Goal: Information Seeking & Learning: Learn about a topic

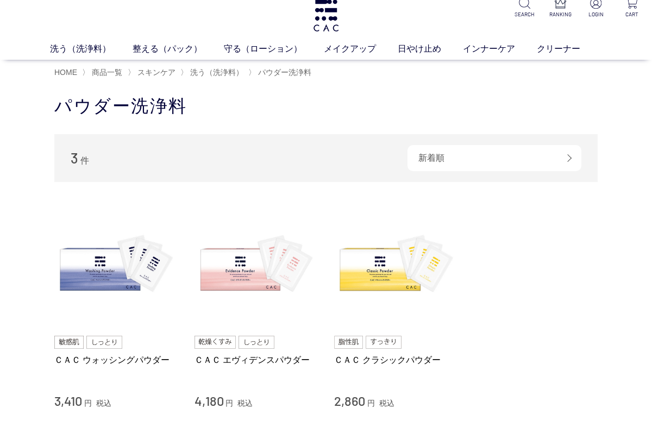
scroll to position [11, 0]
click at [73, 52] on link "洗う（洗浄料）" at bounding box center [91, 48] width 83 height 13
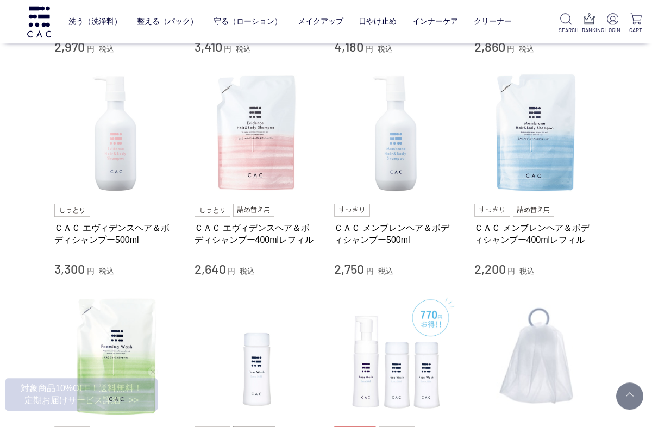
scroll to position [436, 0]
click at [86, 234] on link "ＣＡＣ エヴィデンスヘア＆ボディシャンプー500ml" at bounding box center [116, 233] width 124 height 23
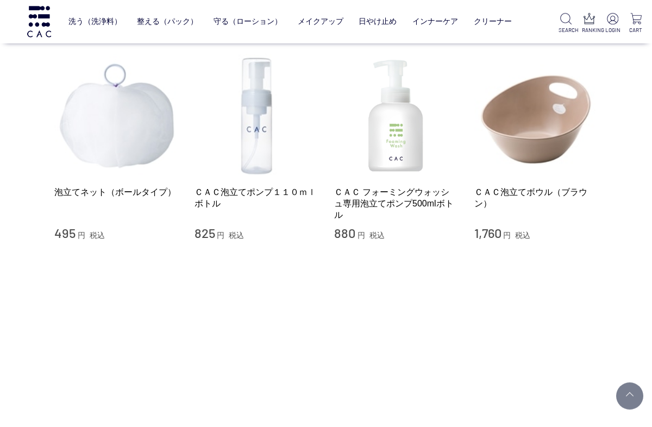
scroll to position [898, 0]
click at [251, 196] on link "ＣＡＣ泡立てポンプ１１０ｍｌボトル" at bounding box center [256, 197] width 124 height 23
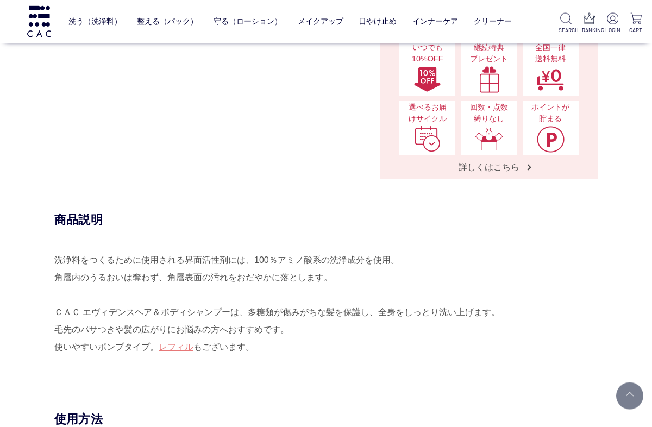
scroll to position [488, 0]
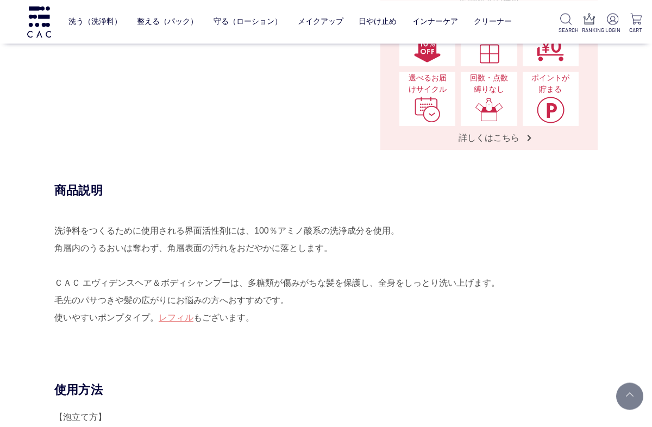
click at [54, 224] on div "商品説明 洗浄料をつくるために使用される界面活性剤には、100％アミノ酸系の洗浄成分を使用。 角層内のうるおいは奪わず、角層表面の汚れをおだやかに落とします。…" at bounding box center [325, 281] width 543 height 199
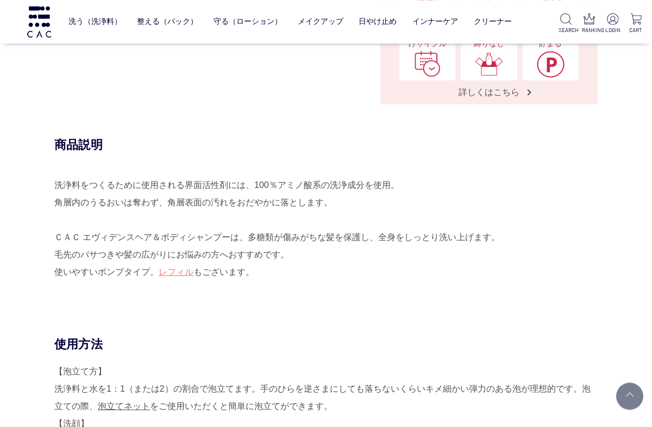
scroll to position [557, 0]
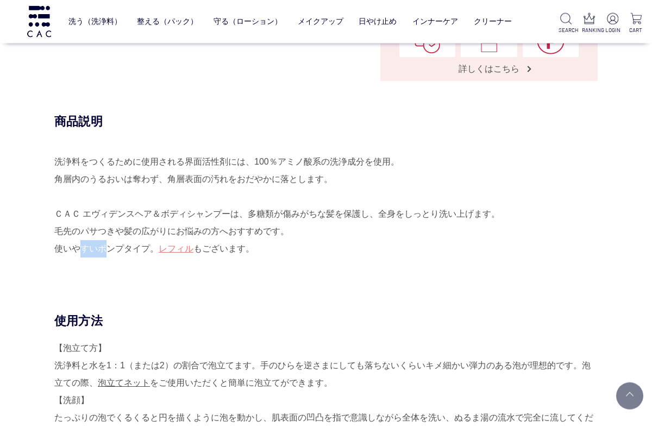
click at [54, 240] on div "商品説明 洗浄料をつくるために使用される界面活性剤には、100％アミノ酸系の洗浄成分を使用。 角層内のうるおいは奪わず、角層表面の汚れをおだやかに落とします。…" at bounding box center [325, 213] width 543 height 199
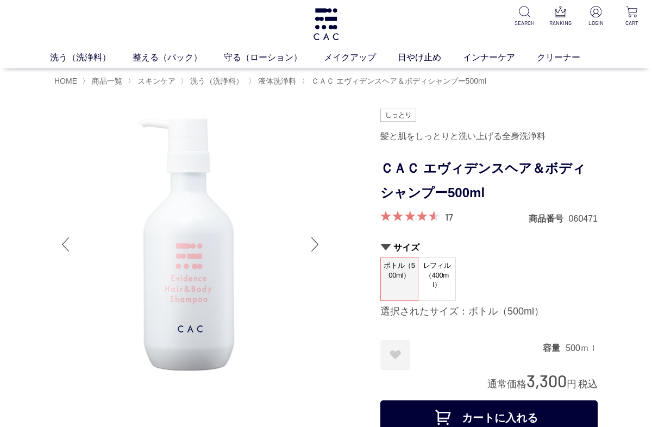
scroll to position [0, 0]
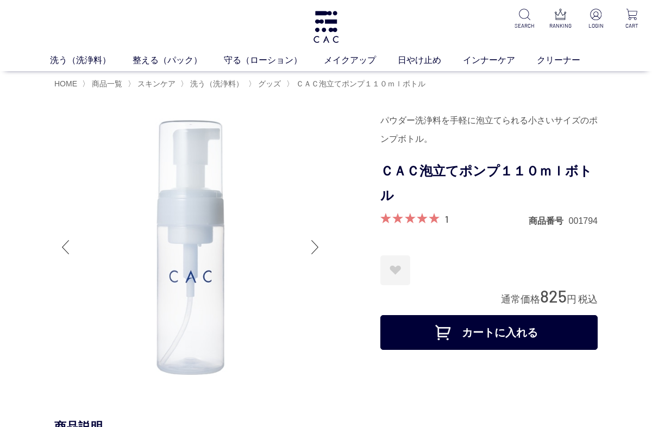
click at [79, 66] on link "洗う（洗浄料）" at bounding box center [91, 60] width 83 height 13
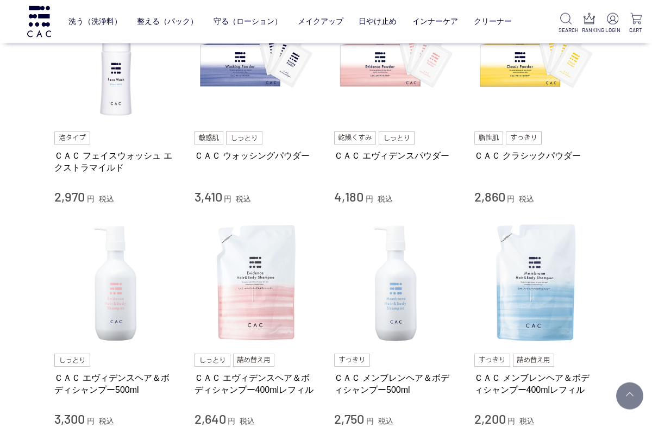
scroll to position [286, 0]
click at [34, 250] on div "買い物かご 買い物かご内の商品 買い物かごは空です... カテゴリから探す 商品一覧 スキンケア 洗う（洗浄料） 液体洗浄料 パウダー洗浄料 泡洗顔料 グッズ…" at bounding box center [326, 344] width 652 height 1213
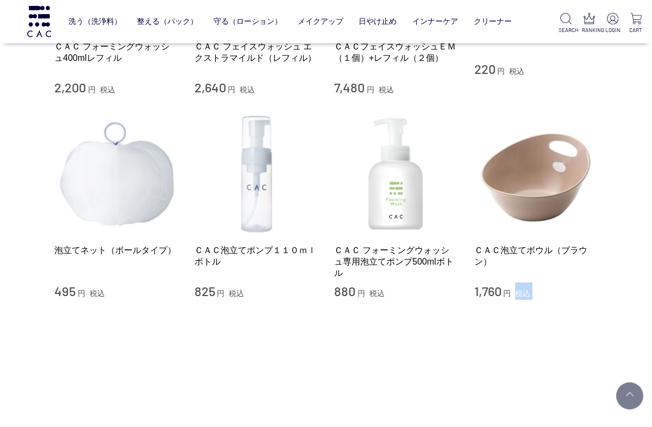
scroll to position [845, 0]
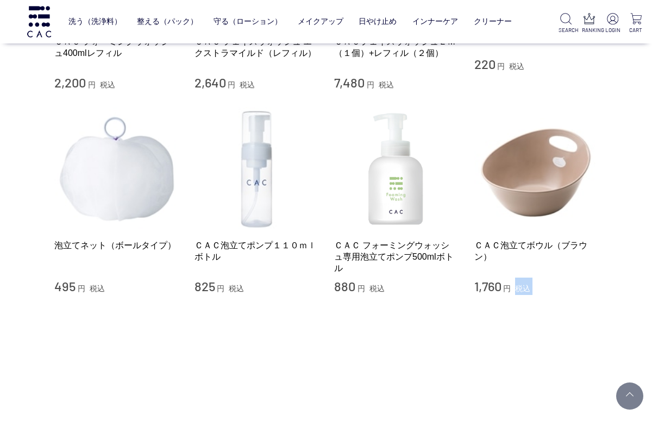
click at [221, 246] on link "ＣＡＣ泡立てポンプ１１０ｍｌボトル" at bounding box center [256, 251] width 124 height 23
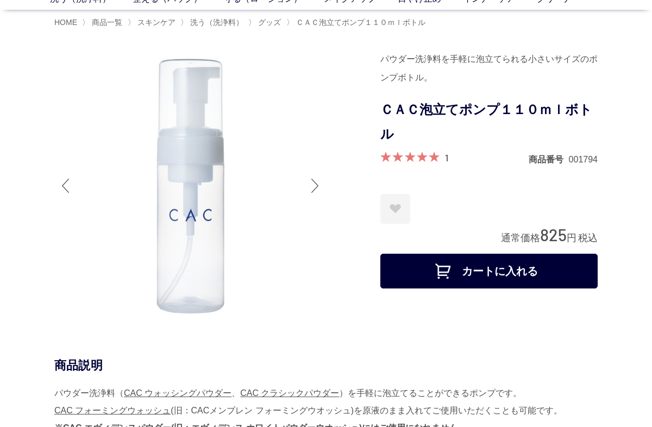
scroll to position [62, 0]
click at [86, 255] on img at bounding box center [190, 185] width 272 height 272
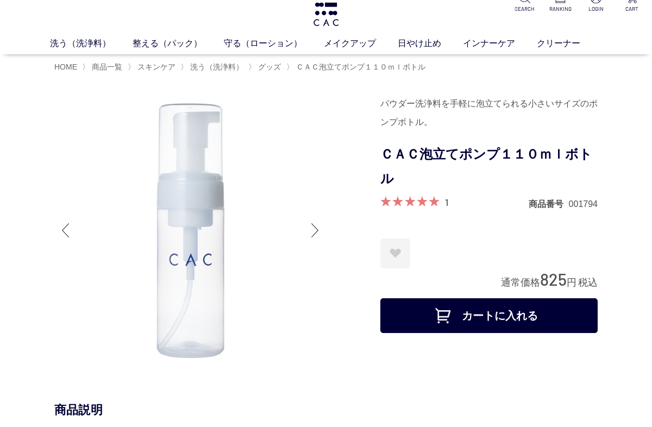
scroll to position [0, 0]
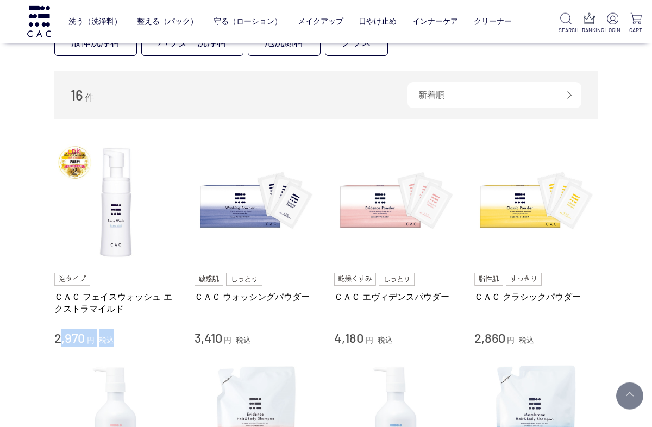
scroll to position [145, 0]
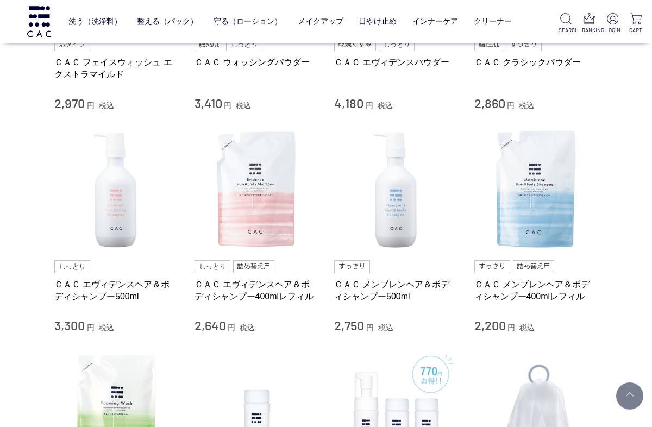
scroll to position [380, 0]
click at [65, 289] on link "ＣＡＣ エヴィデンスヘア＆ボディシャンプー500ml" at bounding box center [116, 289] width 124 height 23
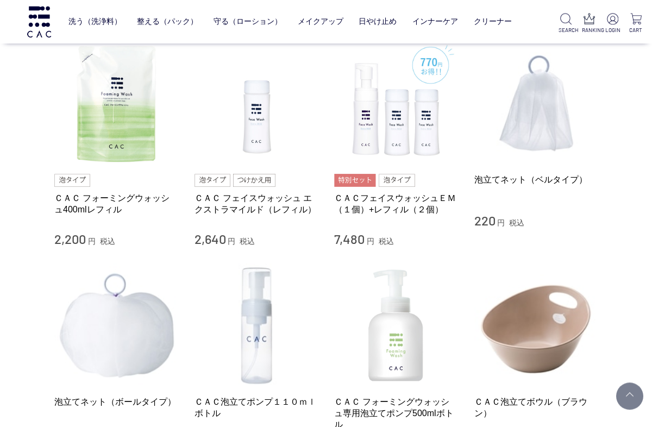
scroll to position [688, 0]
click at [83, 199] on link "ＣＡＣ フォーミングウォッシュ400mlレフィル" at bounding box center [116, 203] width 124 height 23
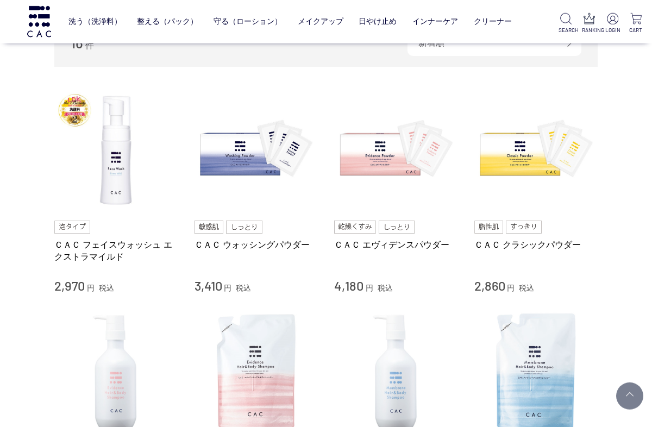
scroll to position [204, 0]
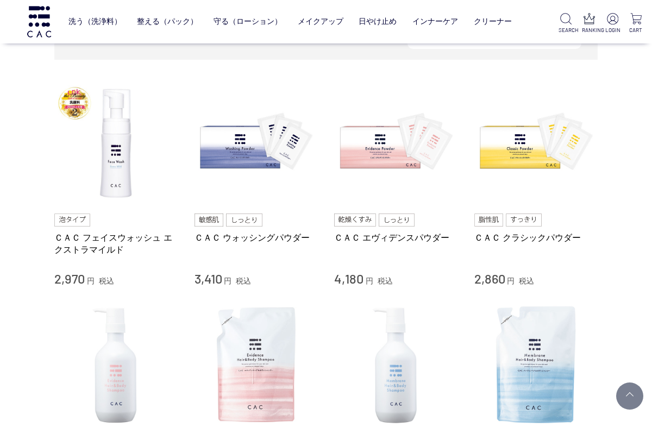
click at [251, 232] on link "ＣＡＣ ウォッシングパウダー" at bounding box center [256, 237] width 124 height 11
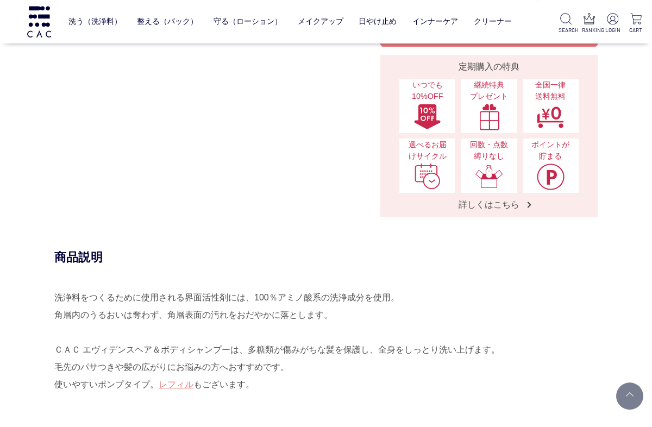
scroll to position [443, 0]
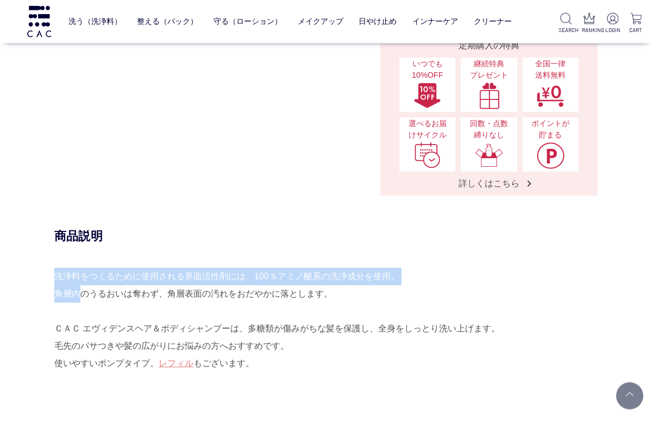
click at [54, 300] on div "商品説明 洗浄料をつくるために使用される界面活性剤には、100％アミノ酸系の洗浄成分を使用。 角層内のうるおいは奪わず、角層表面の汚れをおだやかに落とします。…" at bounding box center [325, 327] width 543 height 199
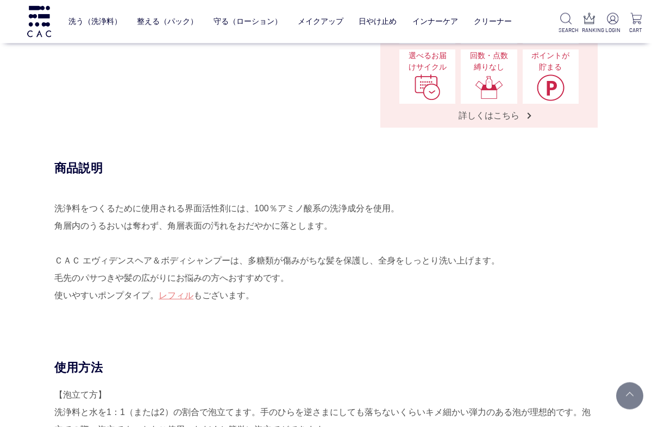
scroll to position [511, 0]
click at [173, 290] on link "レフィル" at bounding box center [176, 294] width 35 height 9
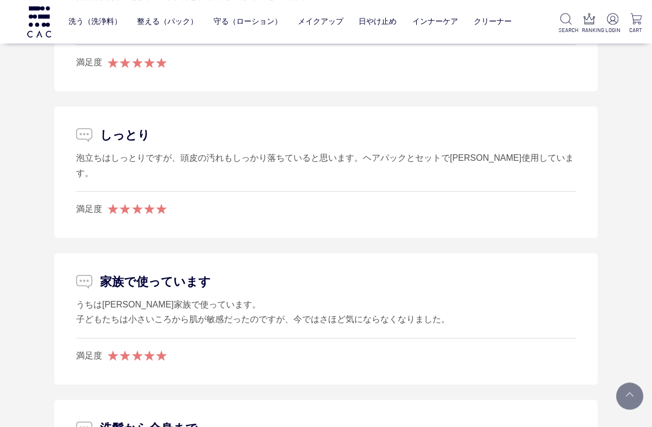
scroll to position [1735, 0]
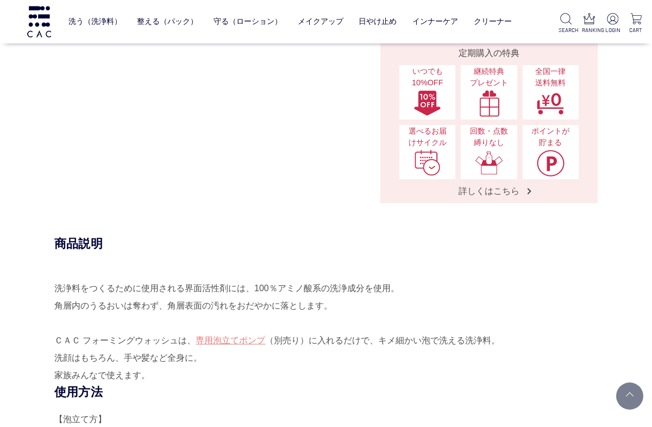
scroll to position [342, 0]
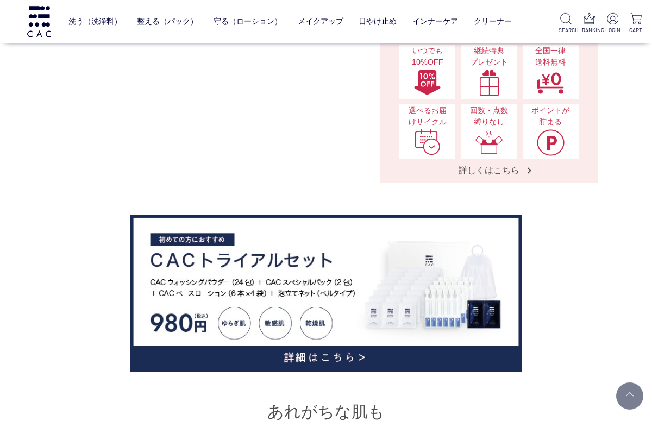
scroll to position [344, 0]
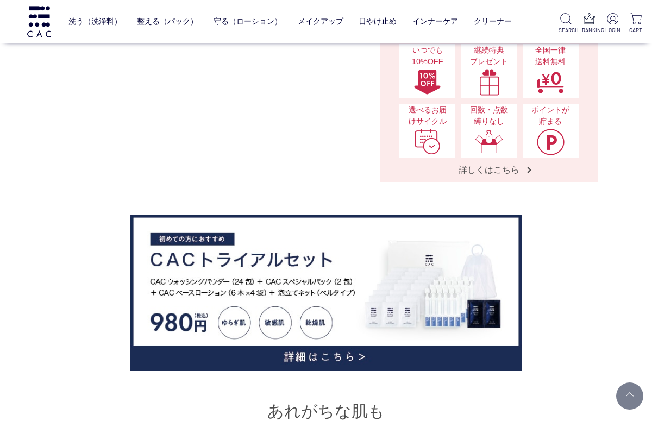
click at [303, 356] on img at bounding box center [325, 293] width 391 height 156
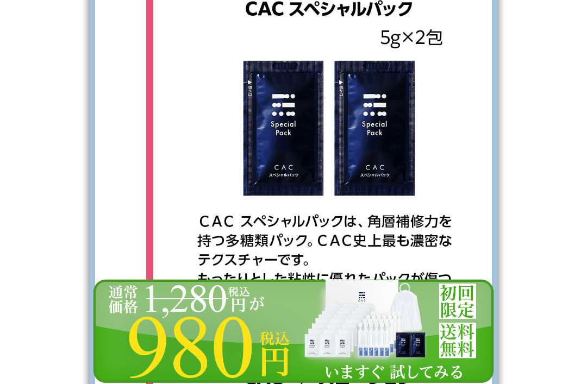
scroll to position [2579, 0]
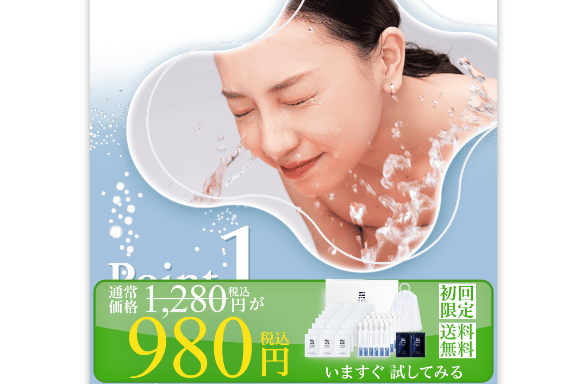
scroll to position [5903, 0]
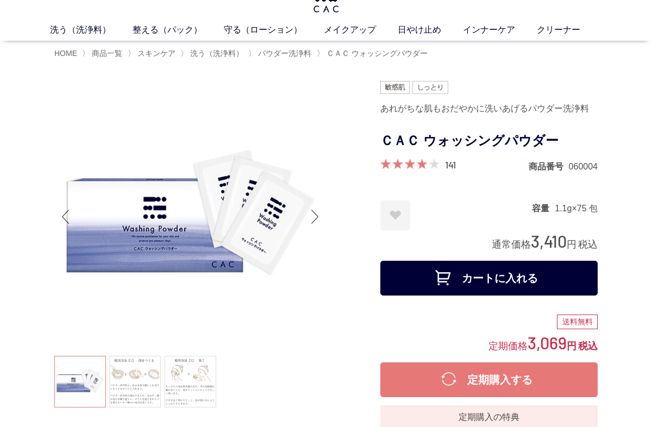
scroll to position [30, 0]
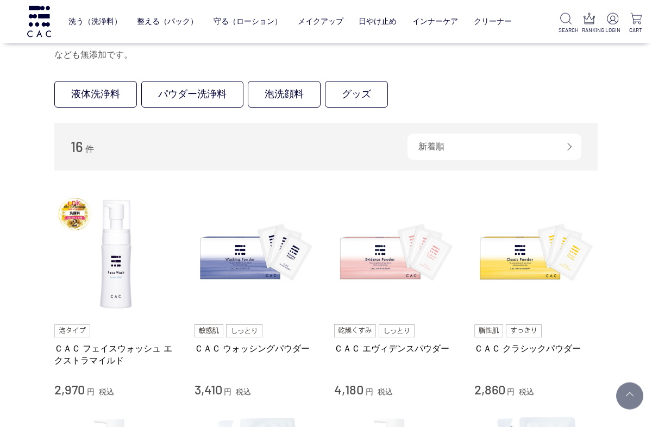
scroll to position [93, 0]
click at [80, 352] on link "ＣＡＣ フェイスウォッシュ エクストラマイルド" at bounding box center [116, 353] width 124 height 23
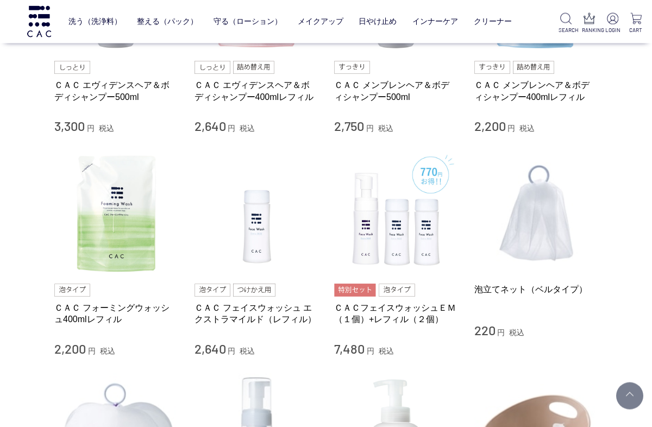
scroll to position [579, 0]
click at [101, 311] on link "ＣＡＣ フォーミングウォッシュ400mlレフィル" at bounding box center [116, 312] width 124 height 23
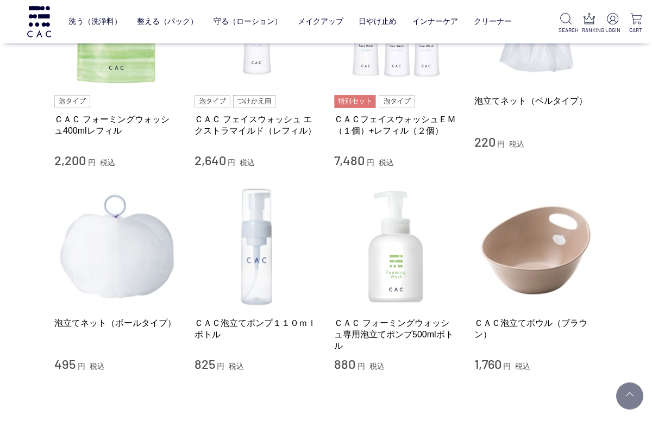
scroll to position [767, 0]
click at [237, 319] on link "ＣＡＣ泡立てポンプ１１０ｍｌボトル" at bounding box center [256, 328] width 124 height 23
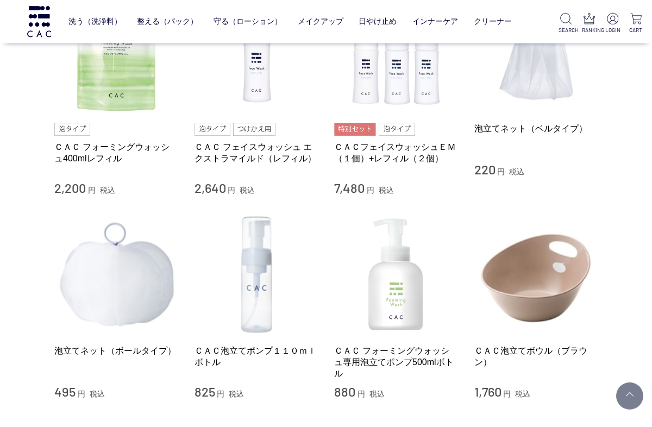
scroll to position [734, 0]
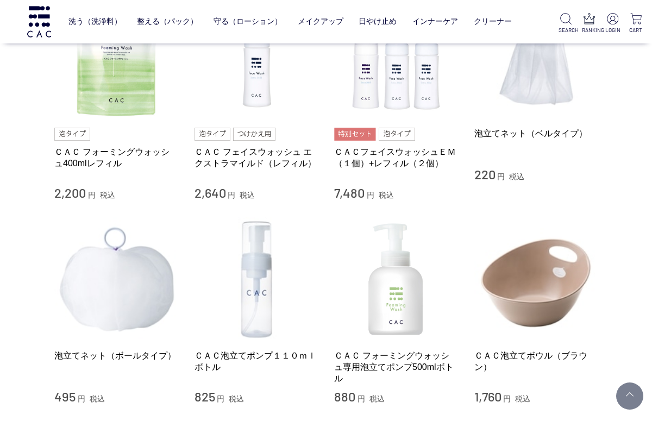
click at [379, 359] on link "ＣＡＣ フォーミングウォッシュ専用泡立てポンプ500mlボトル" at bounding box center [396, 367] width 124 height 35
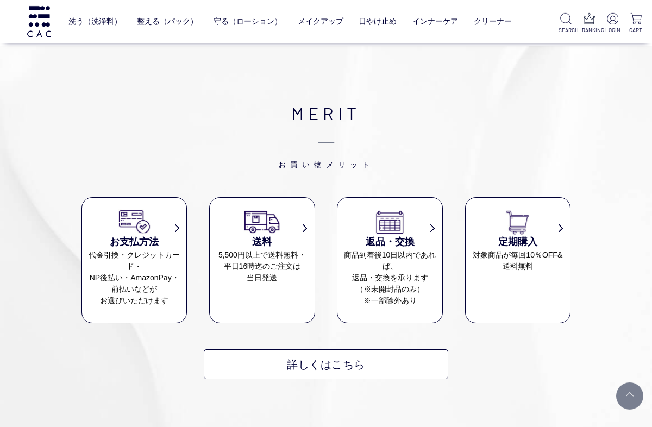
scroll to position [1271, 0]
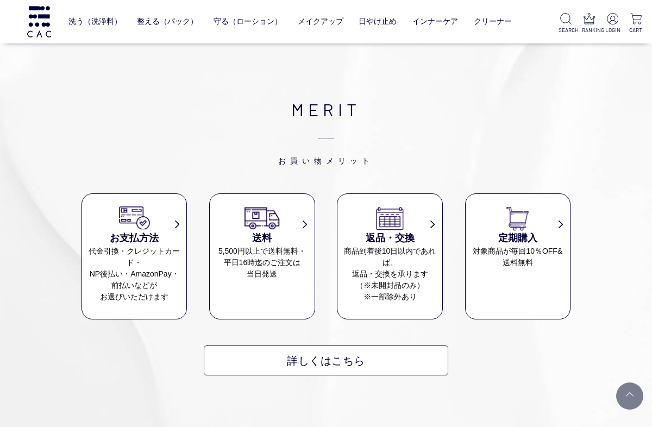
click at [255, 274] on dd "5,500円以上で送料無料・ 平日16時迄のご注文は 当日発送" at bounding box center [262, 262] width 104 height 34
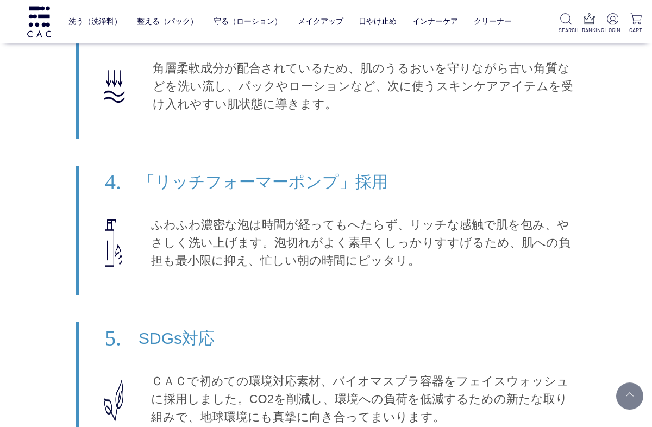
scroll to position [6553, 0]
